Goal: Check status: Check status

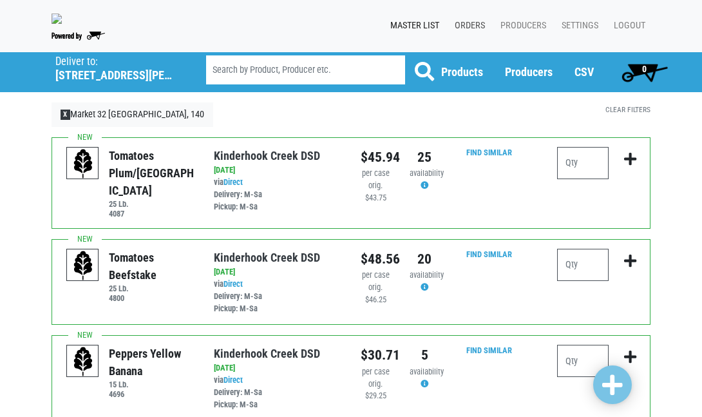
click at [470, 27] on link "Orders" at bounding box center [468, 26] width 46 height 24
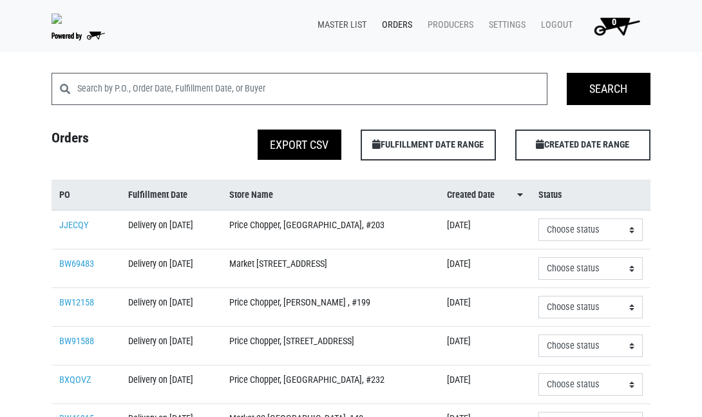
click at [336, 21] on link "Master List" at bounding box center [339, 25] width 64 height 24
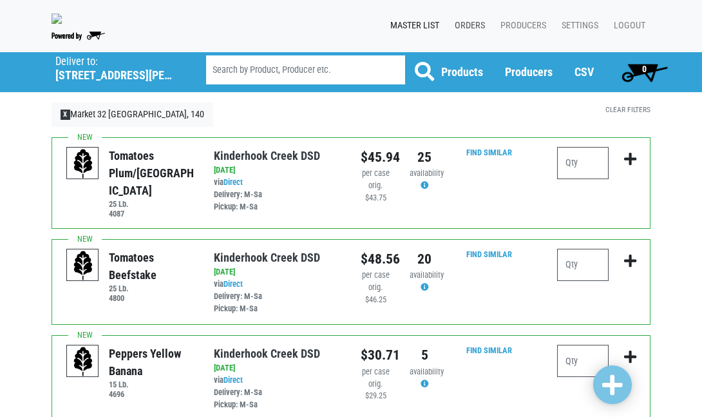
click at [466, 18] on link "Orders" at bounding box center [468, 26] width 46 height 24
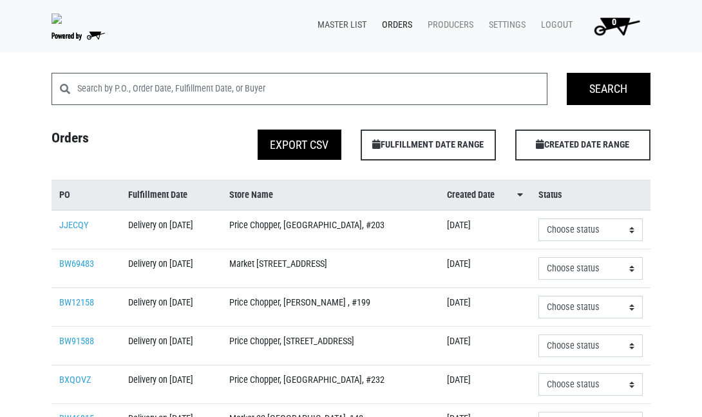
click at [337, 22] on link "Master List" at bounding box center [339, 25] width 64 height 24
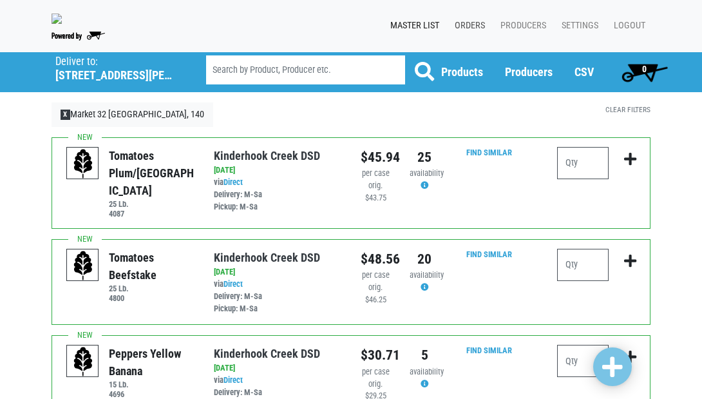
click at [471, 23] on link "Orders" at bounding box center [468, 26] width 46 height 24
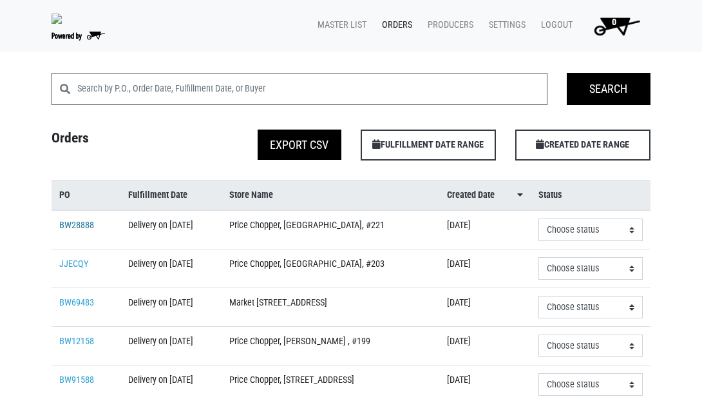
click at [83, 231] on link "BW28888" at bounding box center [76, 225] width 35 height 11
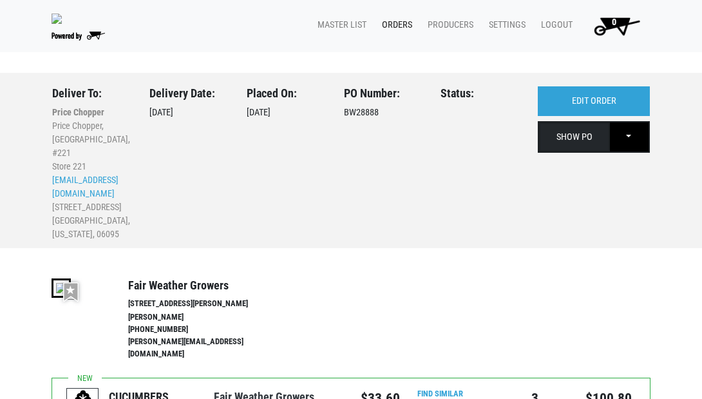
click at [563, 135] on link "SHOW PO" at bounding box center [574, 137] width 71 height 30
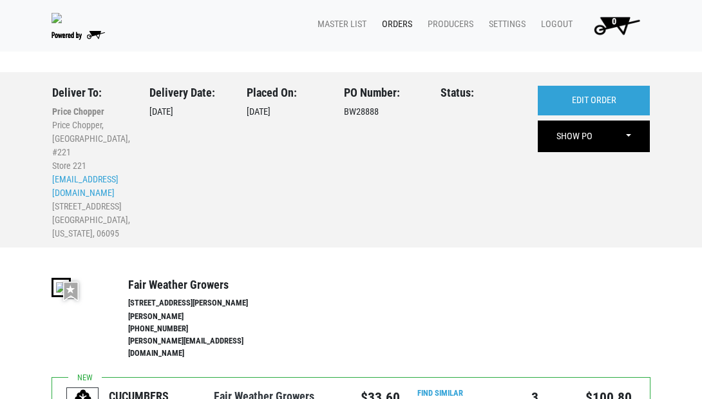
click at [395, 22] on link "Orders" at bounding box center [395, 24] width 46 height 24
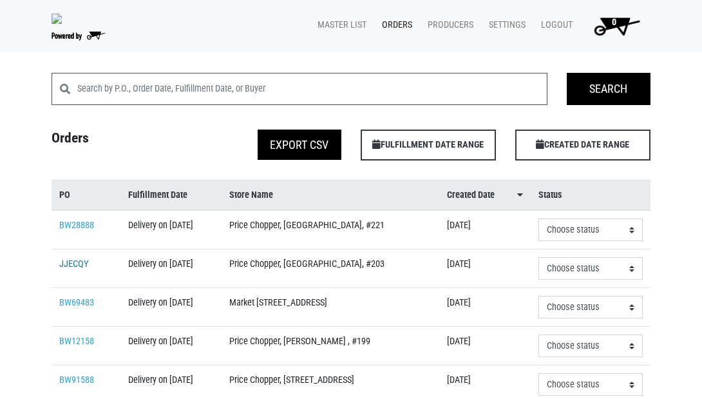
click at [77, 269] on link "JJECQY" at bounding box center [74, 263] width 30 height 11
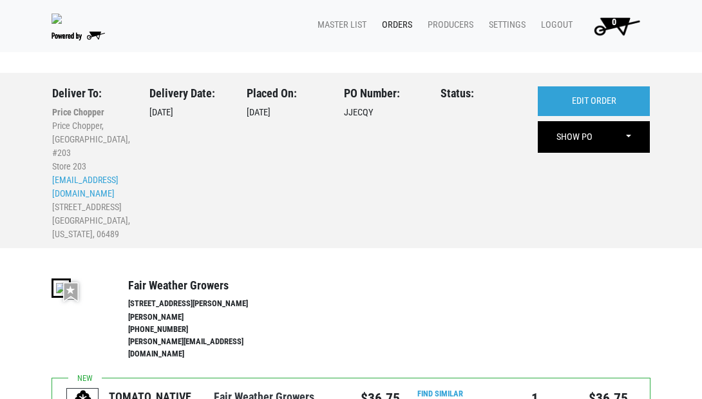
click at [398, 25] on link "Orders" at bounding box center [395, 25] width 46 height 24
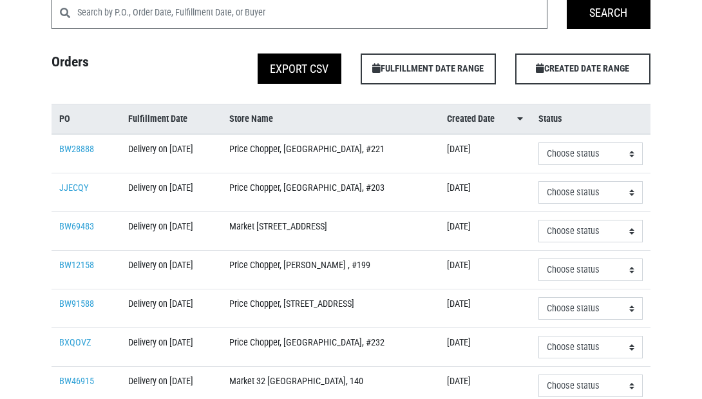
scroll to position [77, 0]
click at [76, 231] on link "BW69483" at bounding box center [76, 225] width 35 height 11
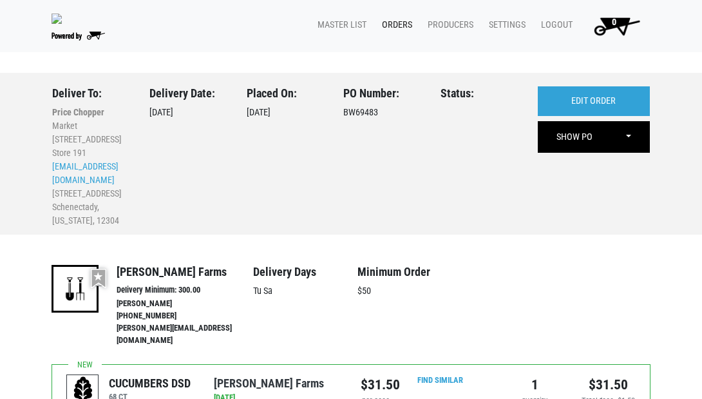
click at [393, 24] on link "Orders" at bounding box center [395, 25] width 46 height 24
